Goal: Check status

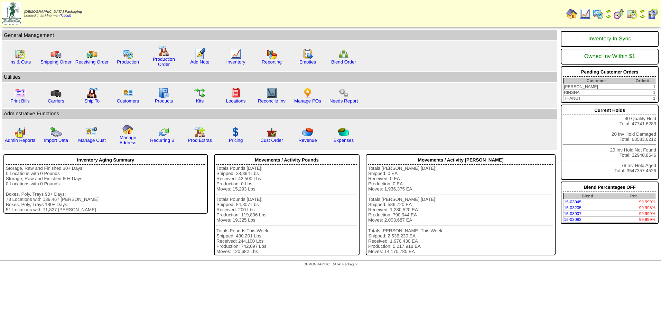
click at [629, 14] on img at bounding box center [631, 13] width 11 height 11
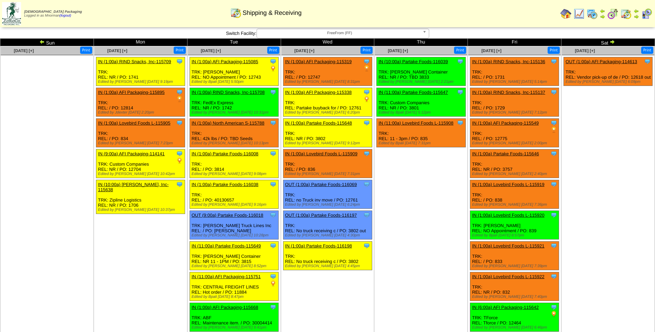
click at [437, 93] on link "IN (11:00a) Partake Foods-115647" at bounding box center [413, 92] width 69 height 5
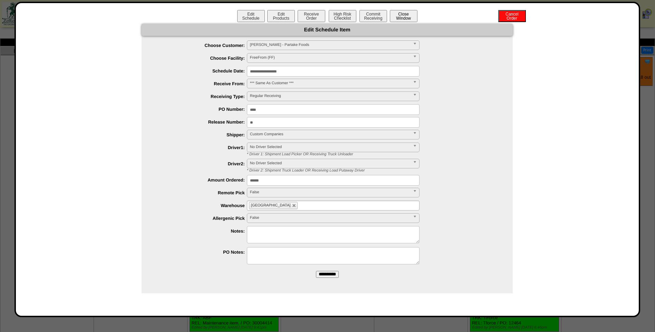
click at [408, 16] on button "Close Window" at bounding box center [404, 16] width 28 height 12
